Goal: Task Accomplishment & Management: Use online tool/utility

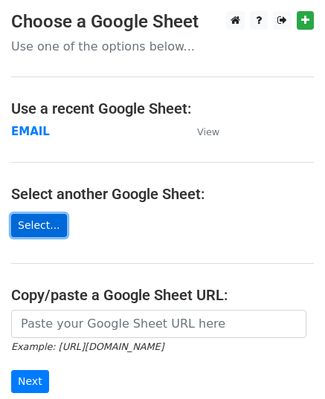
click at [47, 224] on link "Select..." at bounding box center [39, 225] width 56 height 23
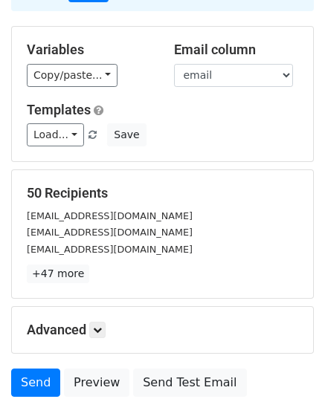
scroll to position [234, 0]
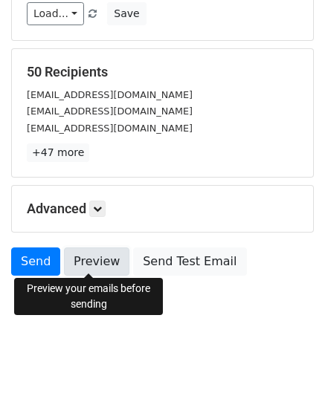
click at [90, 257] on link "Preview" at bounding box center [96, 261] width 65 height 28
click at [94, 262] on link "Preview" at bounding box center [96, 261] width 65 height 28
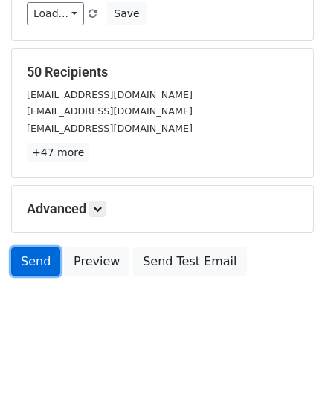
click at [36, 267] on link "Send" at bounding box center [35, 261] width 49 height 28
